Goal: Information Seeking & Learning: Learn about a topic

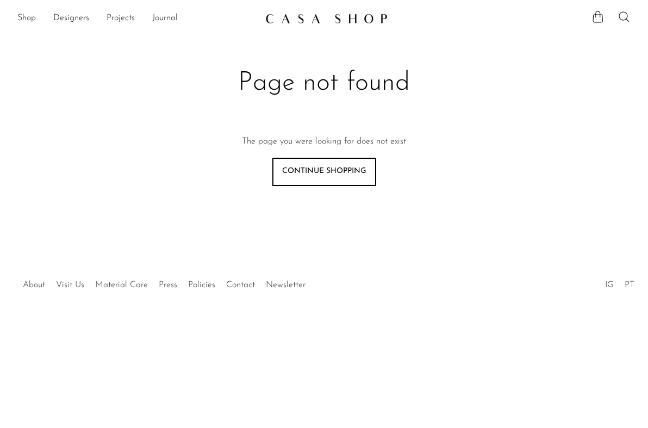
click at [343, 184] on link "Continue shopping" at bounding box center [324, 172] width 104 height 28
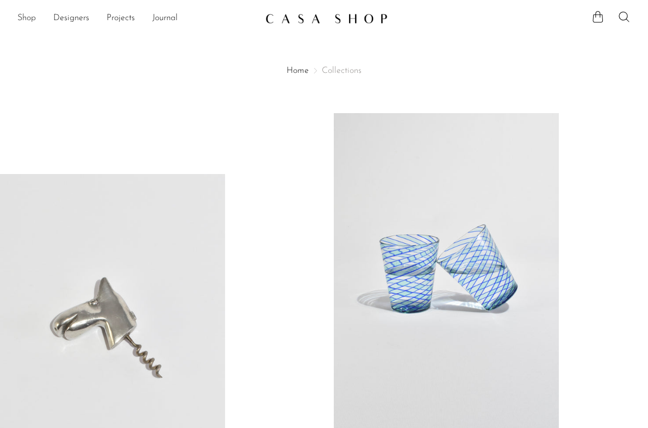
click at [33, 15] on link "Shop" at bounding box center [26, 18] width 18 height 14
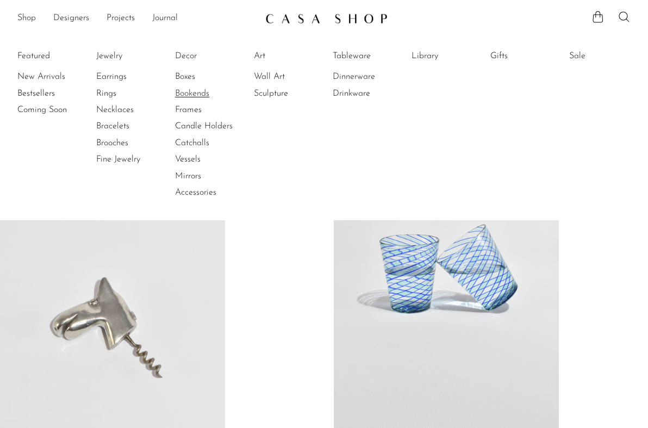
click at [202, 91] on link "Bookends" at bounding box center [216, 94] width 82 height 12
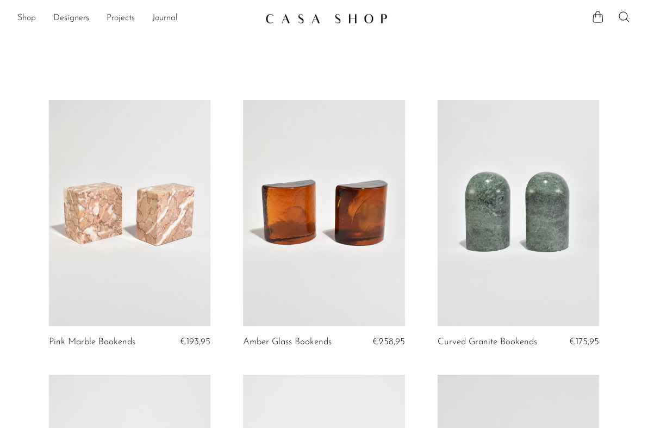
click at [21, 20] on link "Shop" at bounding box center [26, 18] width 18 height 14
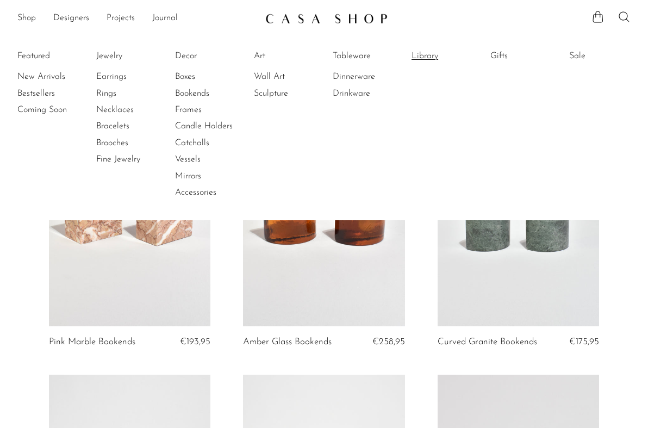
click at [428, 54] on link "Library" at bounding box center [452, 56] width 82 height 12
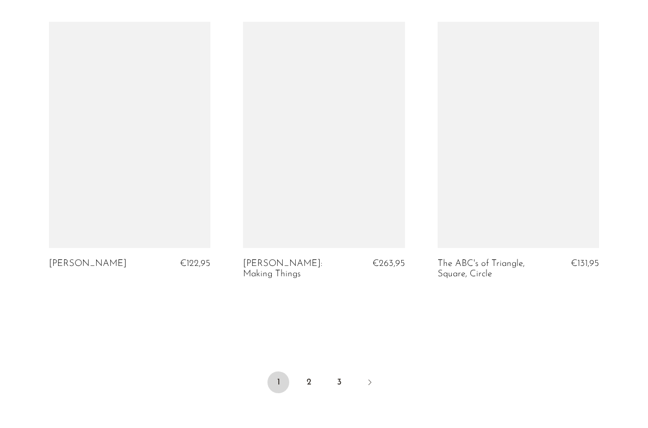
scroll to position [3220, 0]
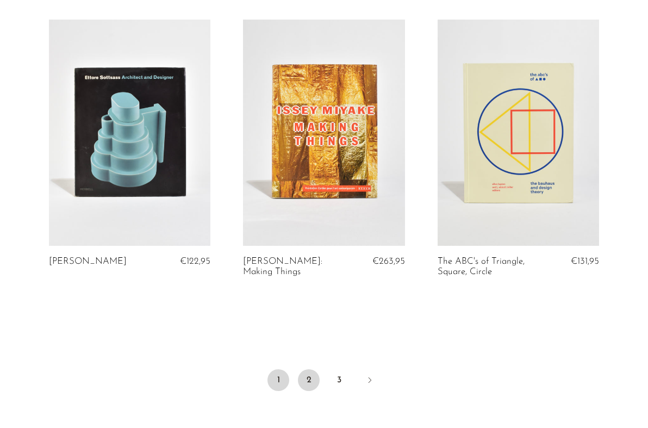
click at [309, 369] on link "2" at bounding box center [309, 380] width 22 height 22
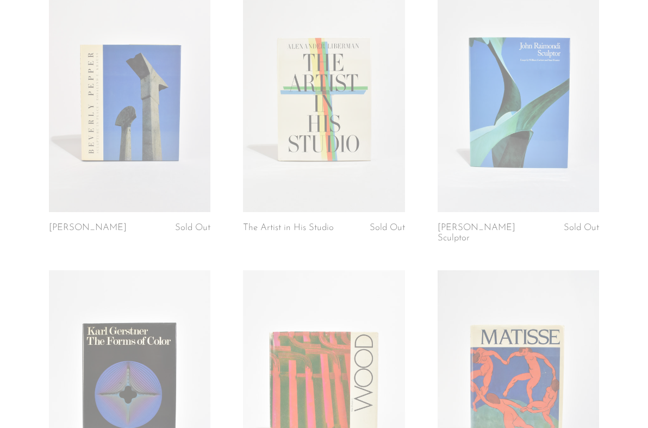
scroll to position [3230, 0]
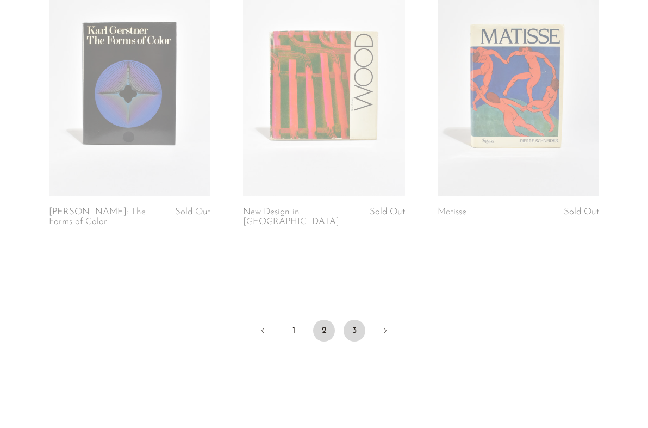
click at [358, 320] on link "3" at bounding box center [354, 331] width 22 height 22
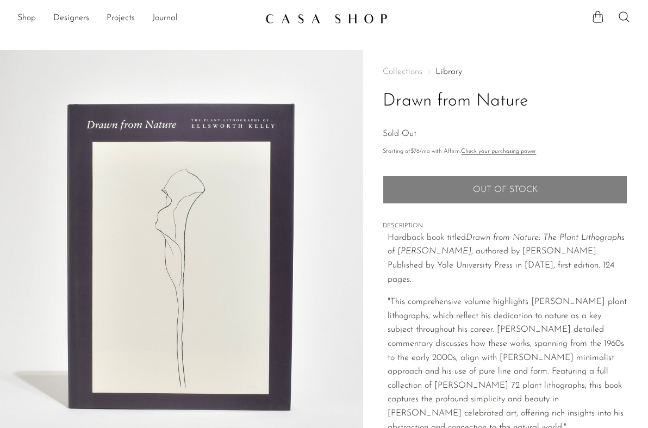
click at [202, 229] on img at bounding box center [181, 254] width 363 height 408
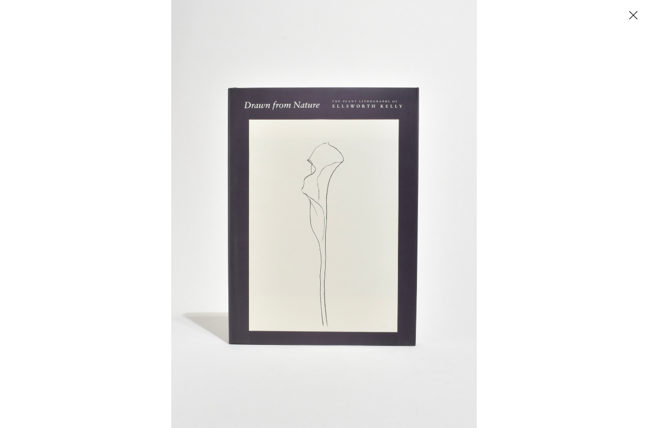
click at [330, 190] on img at bounding box center [323, 214] width 305 height 428
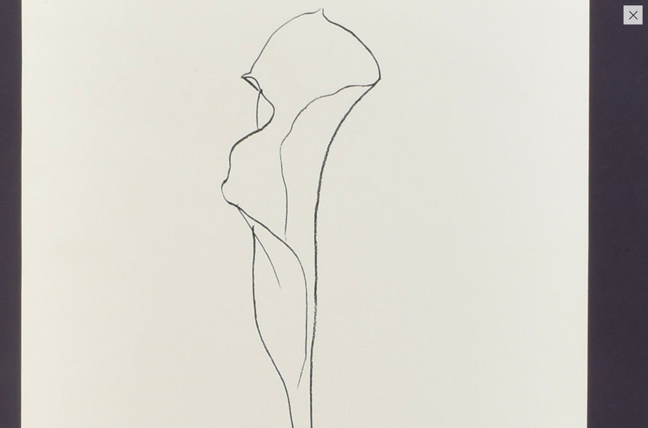
click at [346, 177] on img at bounding box center [306, 281] width 1160 height 1623
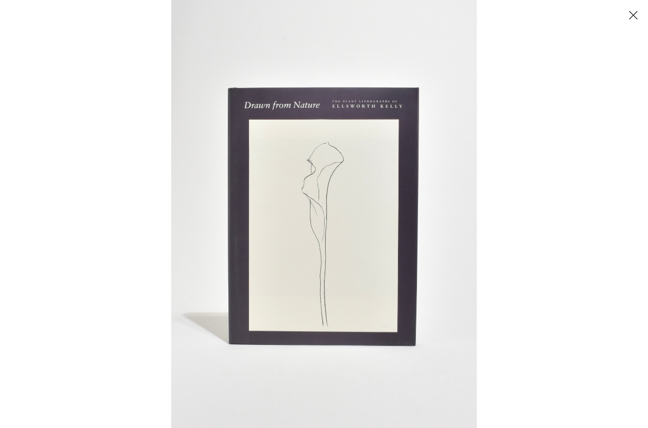
click at [494, 83] on div at bounding box center [495, 214] width 648 height 428
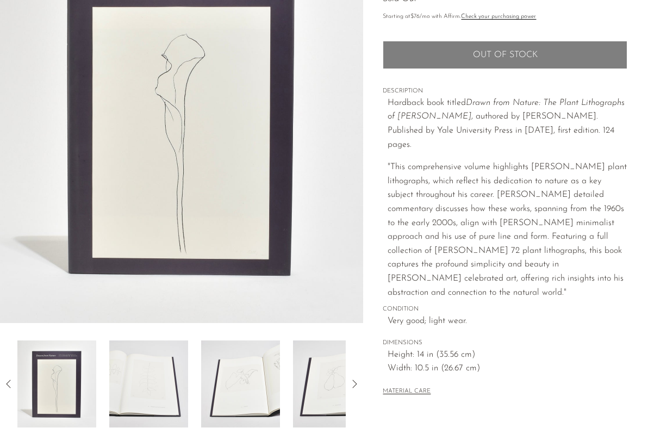
scroll to position [280, 0]
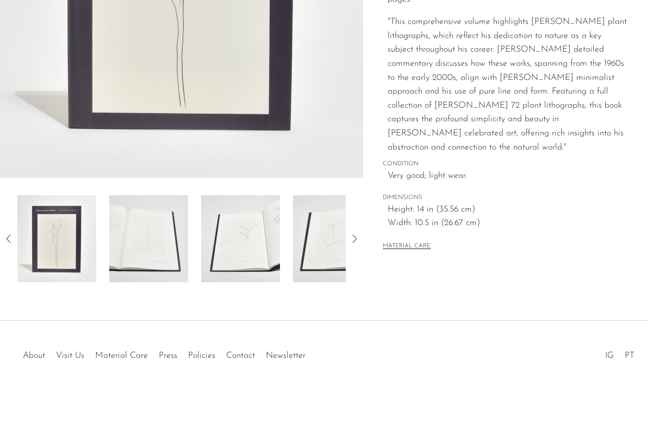
click at [164, 235] on img at bounding box center [148, 238] width 79 height 87
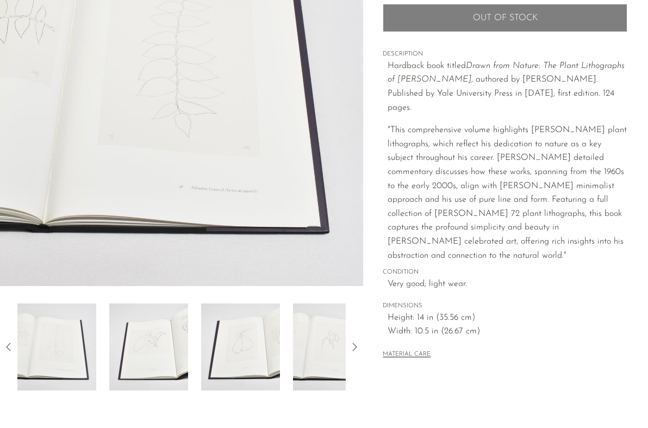
scroll to position [190, 0]
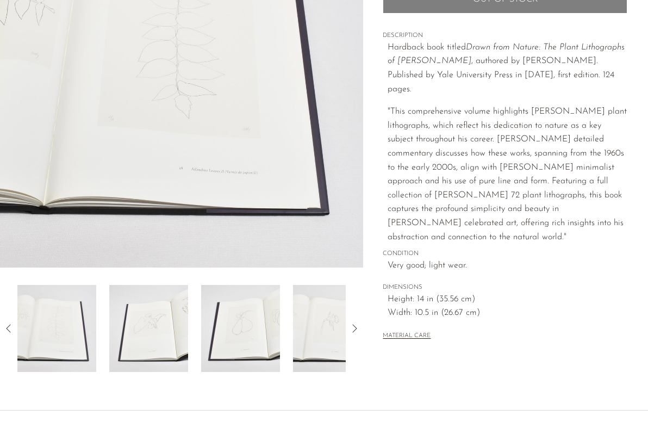
click at [155, 318] on img at bounding box center [148, 328] width 79 height 87
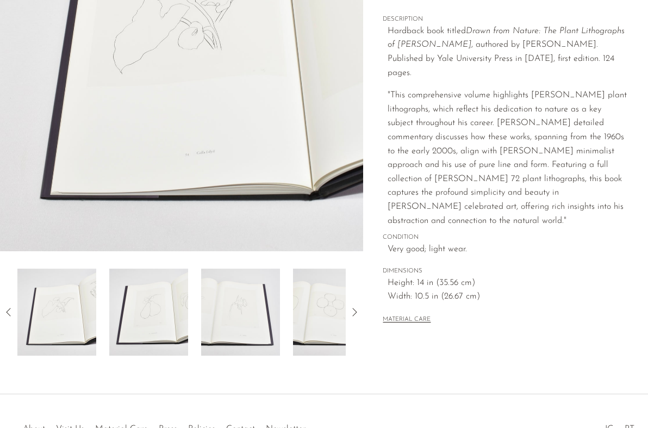
scroll to position [207, 0]
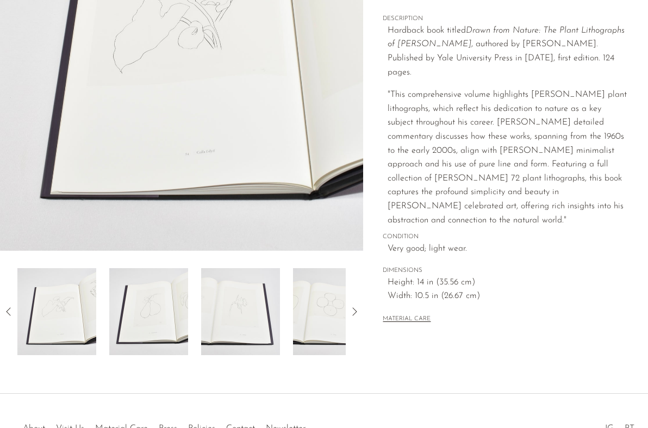
click at [272, 87] on img at bounding box center [181, 47] width 363 height 408
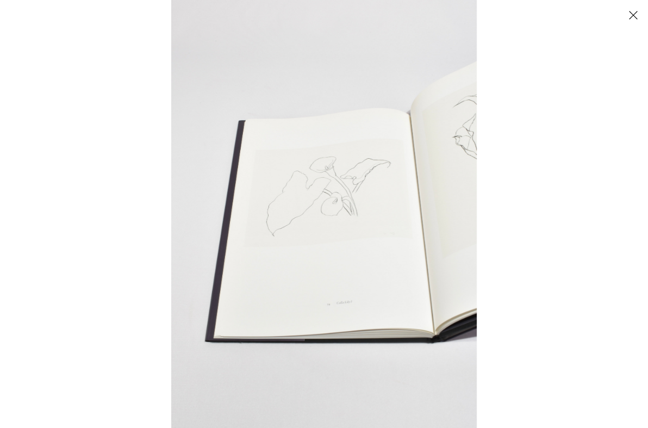
click at [559, 208] on div at bounding box center [495, 214] width 648 height 428
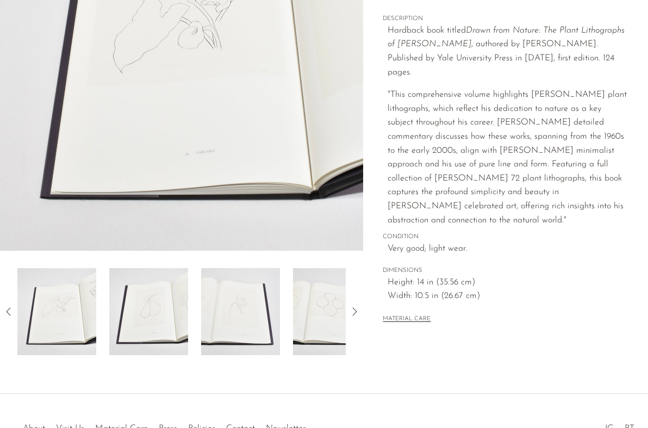
click at [321, 309] on img at bounding box center [332, 311] width 79 height 87
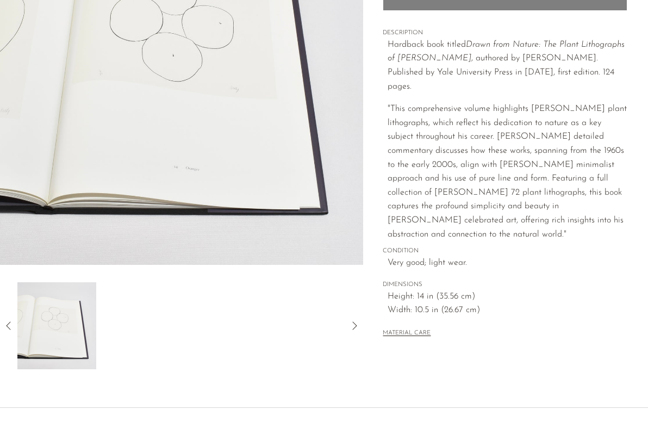
scroll to position [222, 0]
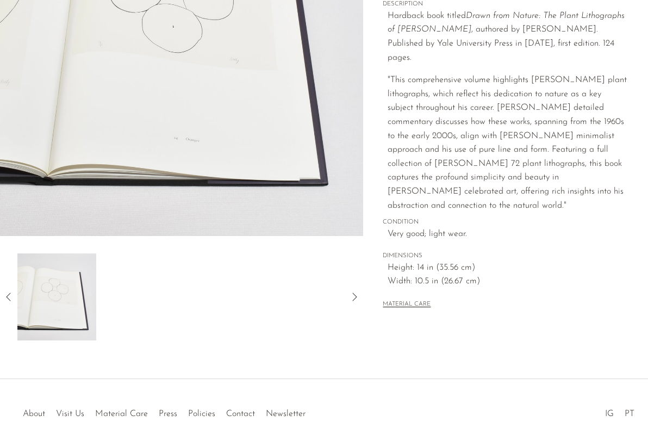
click at [186, 298] on div at bounding box center [181, 296] width 328 height 87
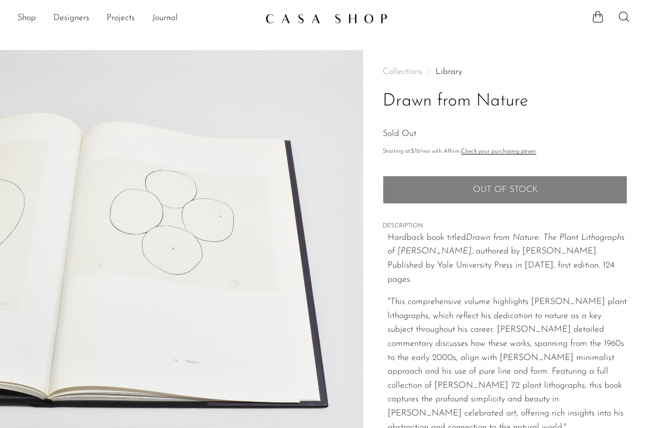
drag, startPoint x: 383, startPoint y: 101, endPoint x: 563, endPoint y: 106, distance: 180.0
click at [564, 106] on h1 "Drawn from Nature" at bounding box center [505, 102] width 245 height 28
drag, startPoint x: 445, startPoint y: 251, endPoint x: 498, endPoint y: 249, distance: 52.8
click at [498, 249] on p "Hardback book titled Drawn from Nature: The Plant Lithographs of Ellsworth Kell…" at bounding box center [508, 258] width 240 height 55
copy em "Ellsworth Kelly"
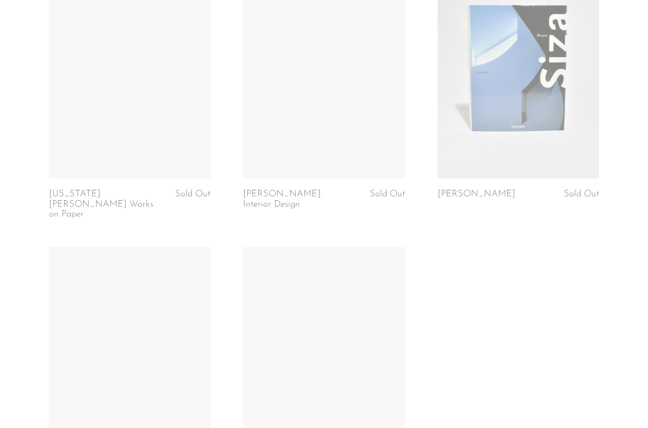
scroll to position [1581, 0]
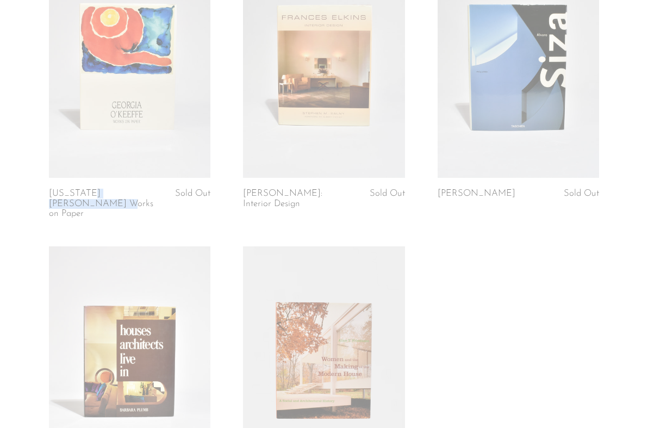
drag, startPoint x: 38, startPoint y: 183, endPoint x: 114, endPoint y: 183, distance: 76.6
click at [116, 184] on article "[US_STATE][PERSON_NAME] Works on Paper Sold Out" at bounding box center [130, 99] width 195 height 295
copy link "[US_STATE][PERSON_NAME]"
